Goal: Task Accomplishment & Management: Use online tool/utility

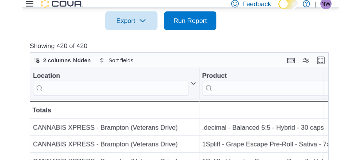
scroll to position [179, 0]
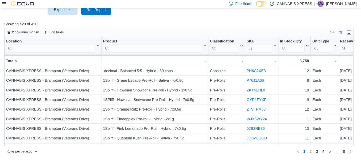
click at [5, 5] on icon at bounding box center [4, 3] width 4 height 3
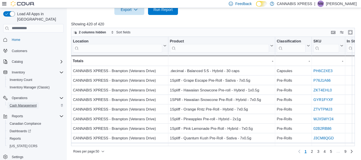
click at [33, 102] on span "Cash Management" at bounding box center [23, 105] width 27 height 6
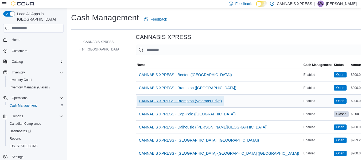
click at [178, 99] on span "CANNABIS XPRESS - Brampton (Veterans Drive)" at bounding box center [180, 100] width 83 height 5
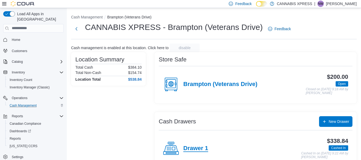
click at [178, 148] on h4 "Drawer 1" at bounding box center [195, 148] width 25 height 7
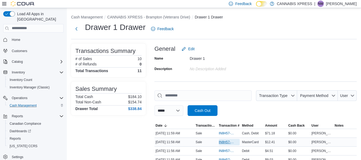
click at [178, 144] on span "IN8H57-750721" at bounding box center [229, 142] width 21 height 6
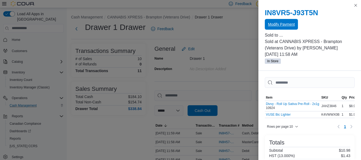
click at [178, 27] on span "Modify Payment" at bounding box center [281, 24] width 27 height 11
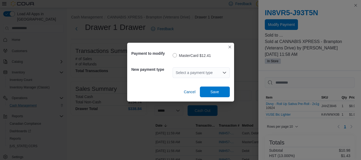
click at [178, 71] on div "Select a payment type" at bounding box center [201, 72] width 57 height 11
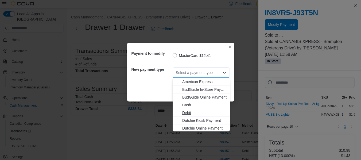
click at [178, 112] on span "Debit" at bounding box center [204, 112] width 44 height 5
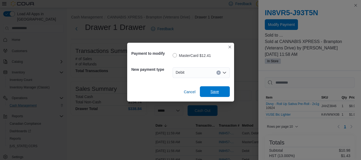
click at [178, 92] on span "Save" at bounding box center [214, 91] width 9 height 5
